Goal: Complete application form

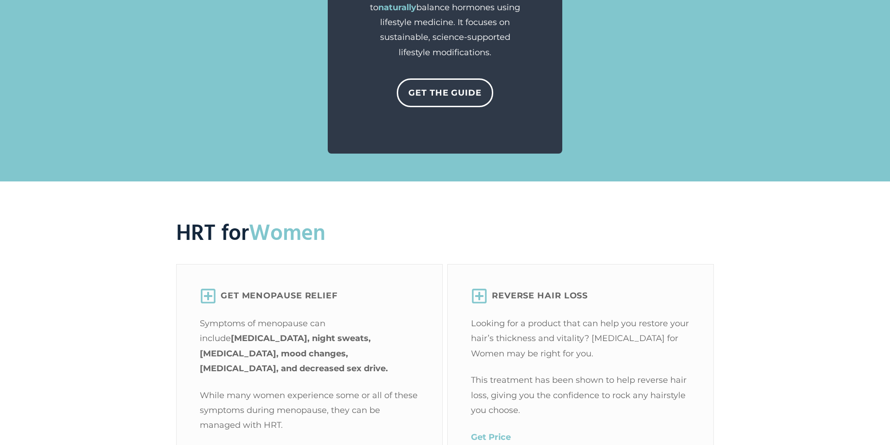
scroll to position [1231, 0]
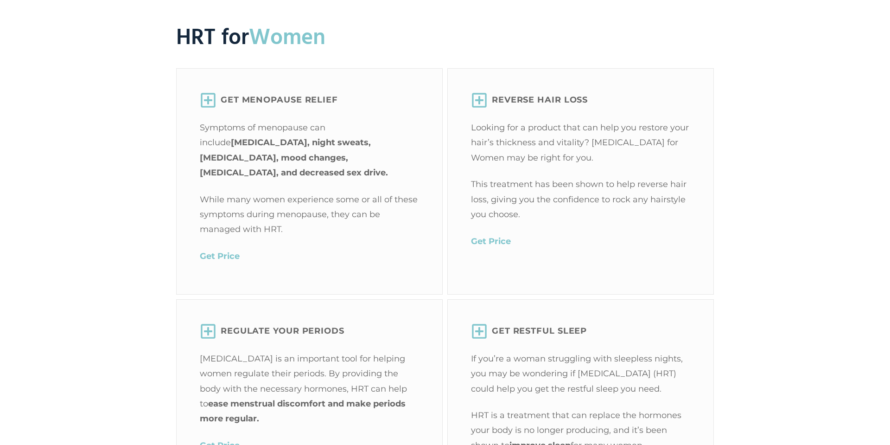
click at [204, 251] on mark "Get Price" at bounding box center [220, 256] width 40 height 10
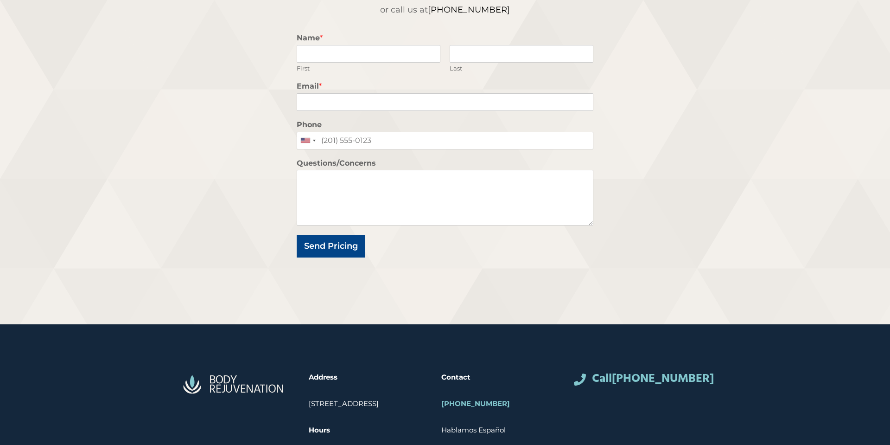
scroll to position [179, 0]
click at [360, 53] on input "Name *" at bounding box center [369, 54] width 144 height 18
type input "Fern"
type input "[PERSON_NAME]"
type input "[EMAIL_ADDRESS][DOMAIN_NAME]"
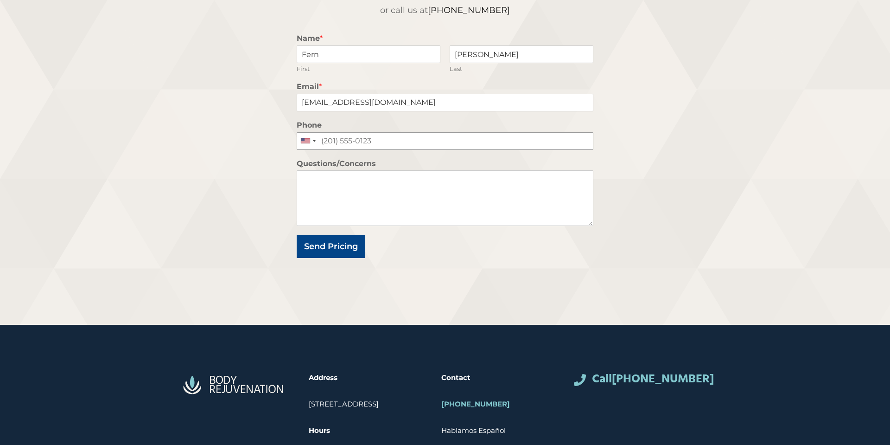
type input "8604021182"
click at [337, 173] on textarea "Questions/Concerns" at bounding box center [445, 198] width 297 height 56
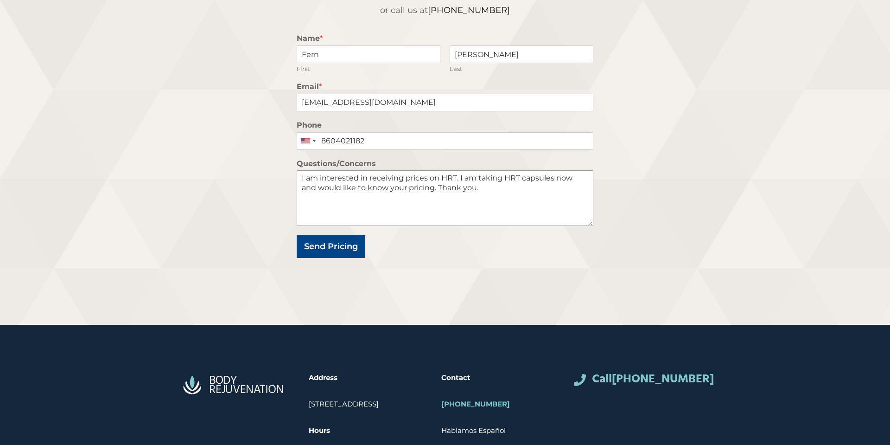
click at [503, 181] on textarea "I am interested in receiving prices on HRT. I am taking HRT capsules now and wo…" at bounding box center [445, 198] width 297 height 56
click at [424, 199] on textarea "I am interested in receiving prices on HRT. I have been on HRT for a few years.…" at bounding box center [445, 198] width 297 height 56
click at [333, 187] on textarea "I am interested in receiving prices on HRT. I have been on HRT for a few years.…" at bounding box center [445, 198] width 297 height 56
type textarea "I am interested in receiving prices on HRT. I have been on HRT for a few years.…"
click at [325, 247] on button "Send Pricing" at bounding box center [331, 246] width 69 height 23
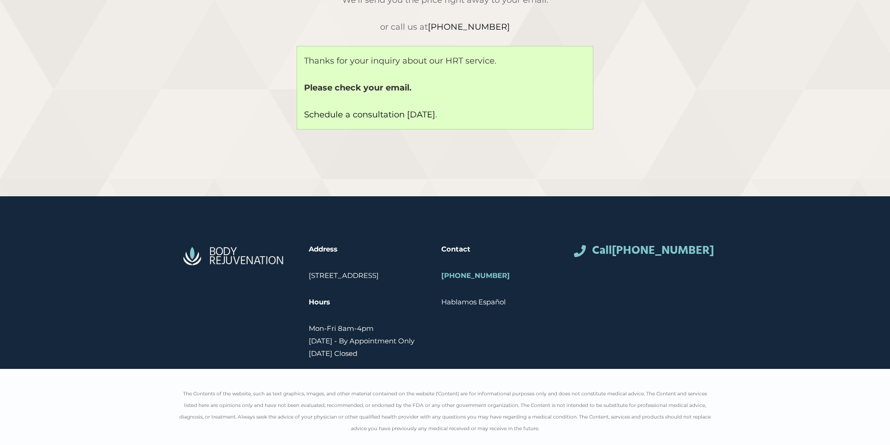
scroll to position [162, 0]
